Goal: Book appointment/travel/reservation

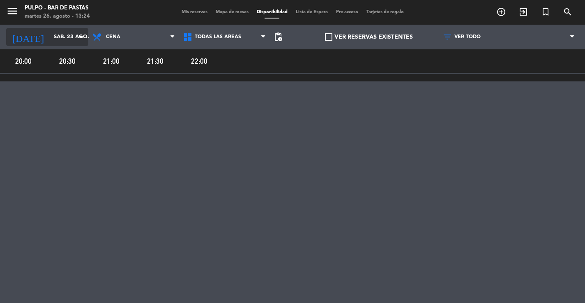
click at [60, 36] on input "sáb. 23 ago." at bounding box center [85, 37] width 71 height 15
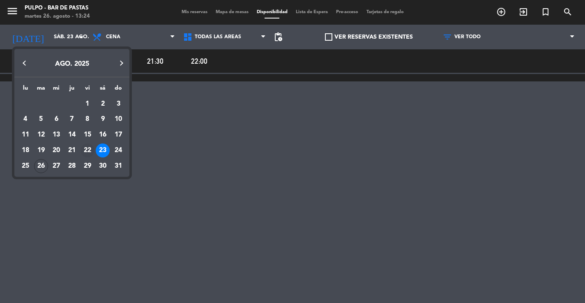
click at [89, 149] on div "22" at bounding box center [87, 150] width 14 height 14
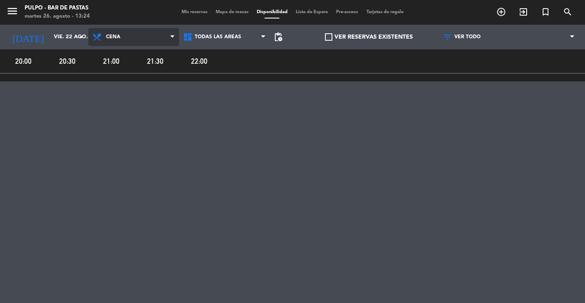
click at [117, 37] on span "Cena" at bounding box center [113, 37] width 14 height 6
click at [120, 89] on main "menu Pulpo - Bar de Pastas [DATE] 26. agosto - 13:24 Mis reservas Mapa de mesas…" at bounding box center [292, 151] width 585 height 303
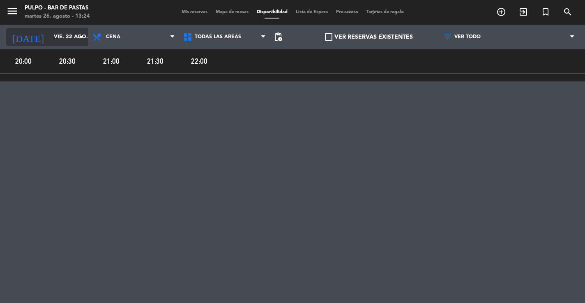
click at [59, 36] on input "vie. 22 ago." at bounding box center [85, 37] width 71 height 15
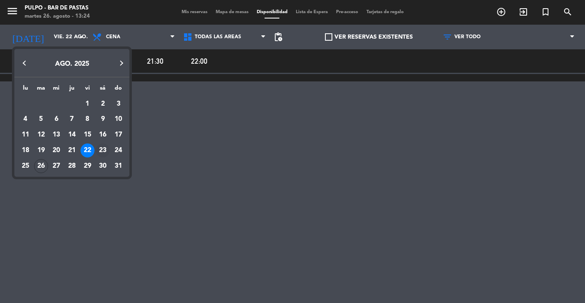
click at [102, 150] on div "23" at bounding box center [103, 150] width 14 height 14
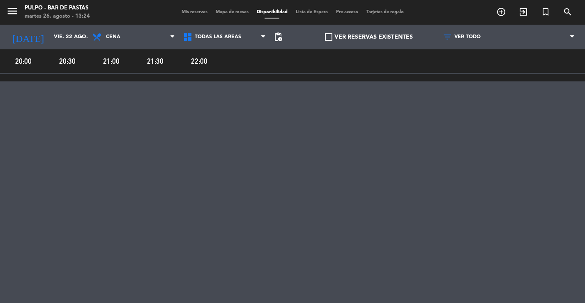
type input "sáb. 23 ago."
click at [115, 35] on span "Cena" at bounding box center [113, 37] width 14 height 6
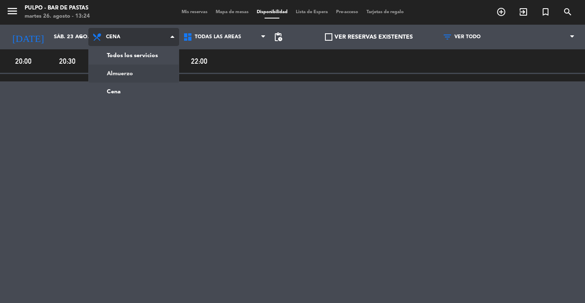
click at [120, 72] on main "menu Pulpo - Bar de Pastas [DATE] 26. agosto - 13:24 Mis reservas Mapa de mesas…" at bounding box center [292, 151] width 585 height 303
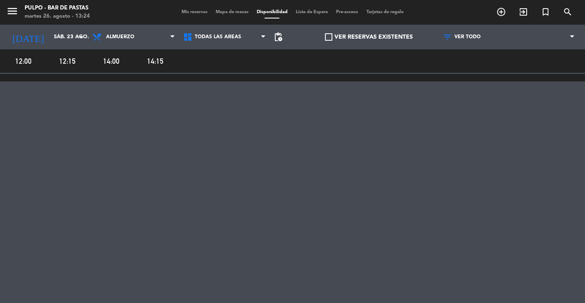
click at [24, 61] on span "12:00" at bounding box center [22, 61] width 41 height 12
click at [286, 109] on div "12:00 12:15 14:00 14:15" at bounding box center [292, 172] width 585 height 246
click at [377, 37] on label "VER RESERVAS EXISTENTES" at bounding box center [369, 36] width 88 height 9
click at [369, 37] on input "VER RESERVAS EXISTENTES" at bounding box center [369, 37] width 0 height 0
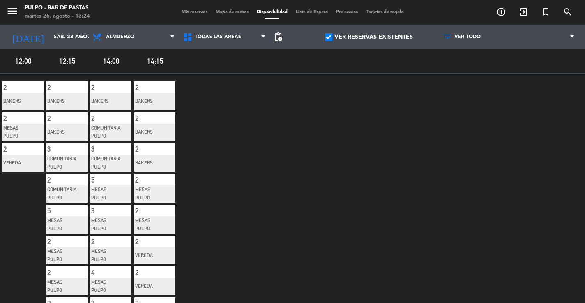
click at [371, 34] on label "VER RESERVAS EXISTENTES" at bounding box center [369, 36] width 88 height 9
click at [369, 37] on input "VER RESERVAS EXISTENTES" at bounding box center [369, 37] width 0 height 0
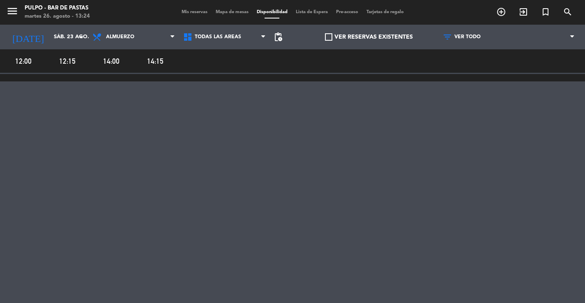
click at [228, 11] on span "Mapa de mesas" at bounding box center [231, 12] width 41 height 5
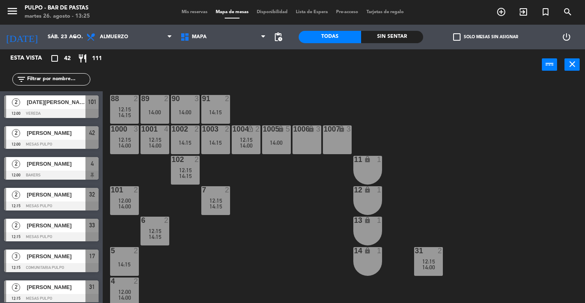
click at [176, 83] on div "88 2 12:15 14:15 89 2 14:00 90 3 14:00 91 2 14:15 1000 3 12:15 14:00 1001 4 12:…" at bounding box center [346, 191] width 476 height 223
click at [71, 36] on icon "arrow_drop_down" at bounding box center [75, 37] width 10 height 10
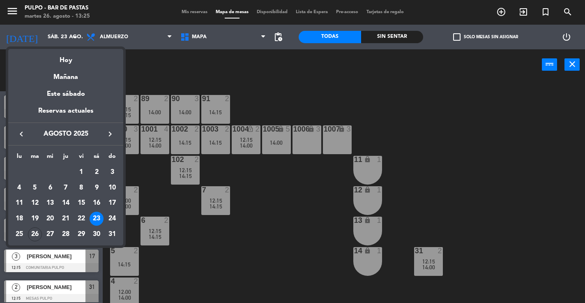
click at [112, 136] on icon "keyboard_arrow_right" at bounding box center [110, 134] width 10 height 10
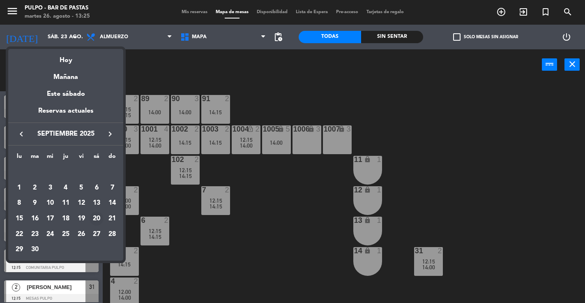
click at [97, 217] on div "20" at bounding box center [97, 218] width 14 height 14
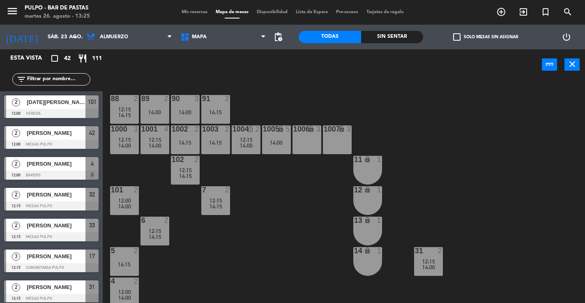
type input "[DATE]"
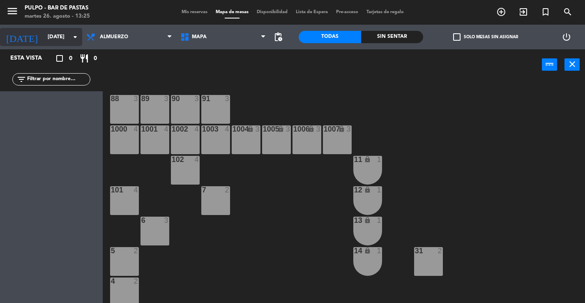
click at [79, 38] on icon "arrow_drop_down" at bounding box center [75, 37] width 10 height 10
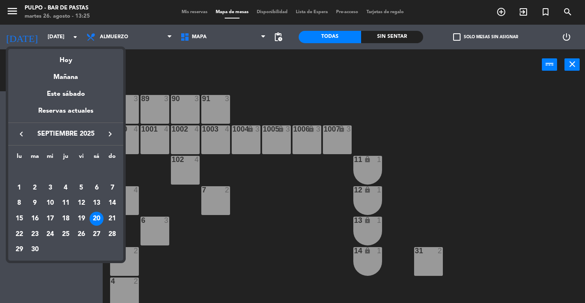
click at [241, 207] on div at bounding box center [292, 151] width 585 height 303
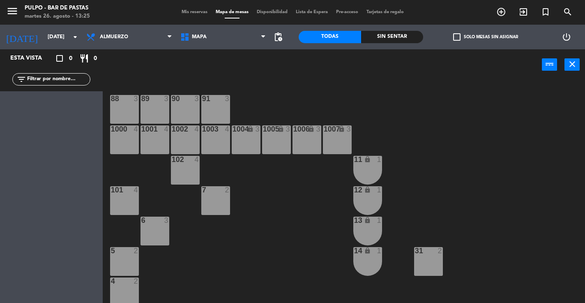
click at [122, 196] on div "101 4" at bounding box center [124, 200] width 29 height 29
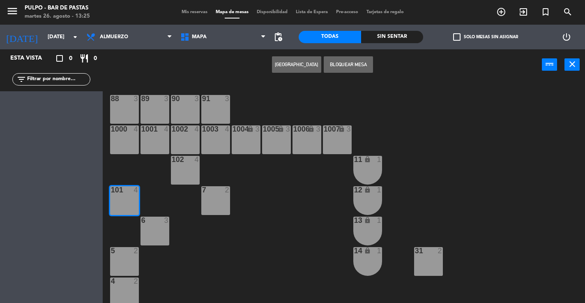
click at [182, 174] on div "102 4" at bounding box center [185, 170] width 29 height 29
click at [262, 183] on div "88 3 89 3 90 3 91 3 1000 4 1001 4 1002 4 1003 4 1004 lock 3 1005 lock 3 1006 lo…" at bounding box center [346, 191] width 476 height 223
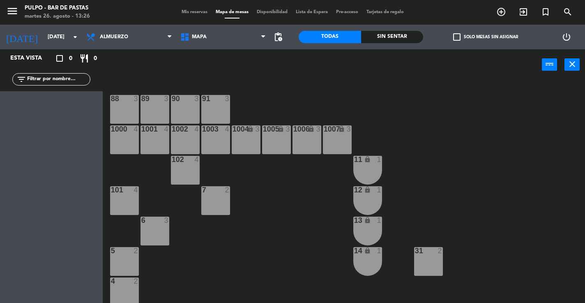
scroll to position [94, 0]
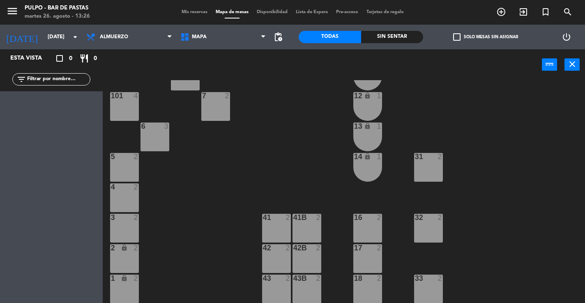
click at [281, 234] on div "41 2" at bounding box center [276, 228] width 29 height 29
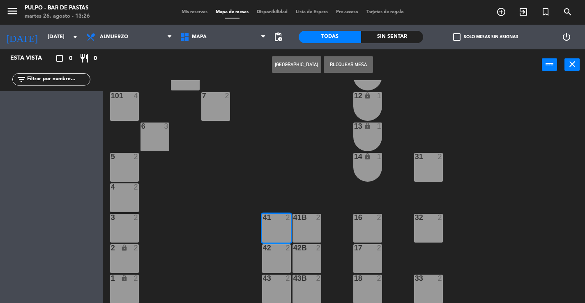
click at [312, 231] on div "41B 2" at bounding box center [306, 228] width 29 height 29
click at [279, 249] on div at bounding box center [276, 247] width 14 height 7
click at [316, 256] on div "42B 2" at bounding box center [306, 258] width 29 height 29
click at [285, 261] on div "42 2" at bounding box center [276, 258] width 29 height 29
click at [319, 258] on div "42B 2" at bounding box center [306, 258] width 29 height 29
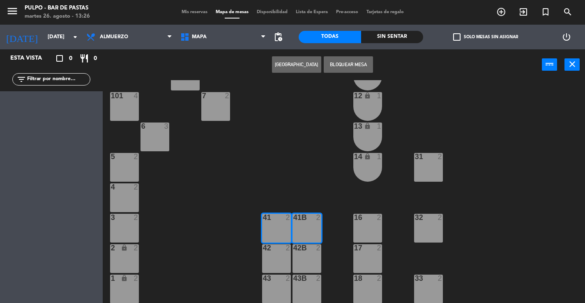
click at [237, 250] on div "88 3 89 3 90 3 91 3 1000 4 1001 4 1002 4 1003 4 1004 lock 3 1005 lock 3 1006 lo…" at bounding box center [346, 191] width 476 height 223
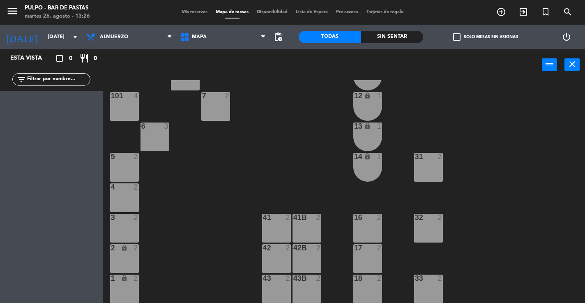
click at [282, 229] on div "41 2" at bounding box center [276, 228] width 29 height 29
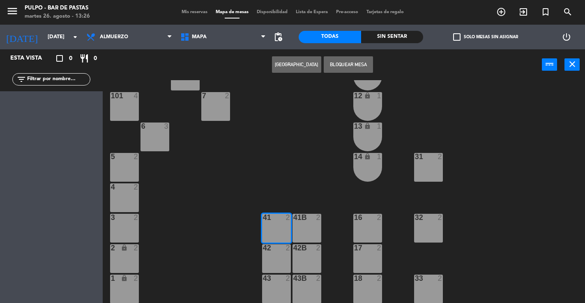
click at [281, 261] on div "42 2" at bounding box center [276, 258] width 29 height 29
click at [312, 263] on div "42B 2" at bounding box center [306, 258] width 29 height 29
click at [307, 237] on div "41B 2" at bounding box center [306, 228] width 29 height 29
click at [308, 255] on div "42B 2" at bounding box center [306, 258] width 29 height 29
click at [292, 191] on div "88 3 89 3 90 3 91 3 1000 4 1001 4 1002 4 1003 4 1004 lock 3 1005 lock 3 1006 lo…" at bounding box center [346, 191] width 476 height 223
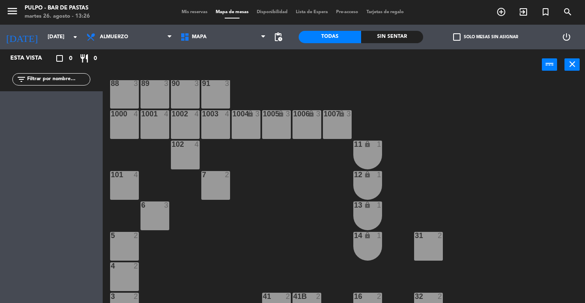
scroll to position [0, 0]
